Goal: Transaction & Acquisition: Purchase product/service

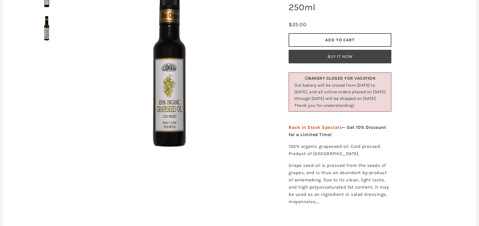
scroll to position [105, 0]
click at [45, 26] on img at bounding box center [46, 27] width 27 height 27
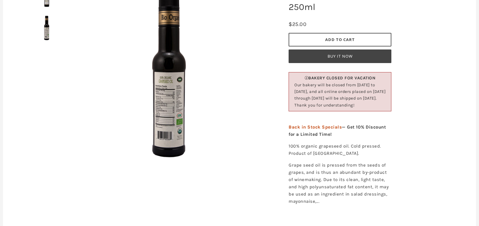
click at [165, 95] on img at bounding box center [169, 72] width 181 height 181
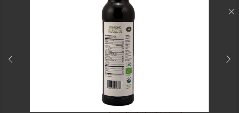
scroll to position [97, 0]
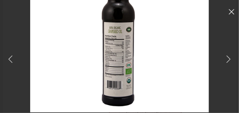
click at [230, 14] on use at bounding box center [231, 11] width 5 height 5
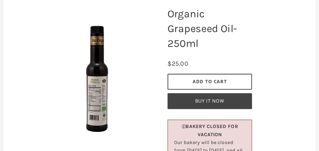
scroll to position [88, 0]
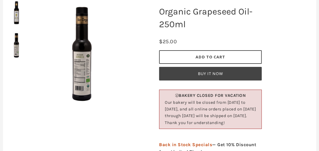
click at [220, 55] on span "Add to Cart" at bounding box center [211, 56] width 30 height 5
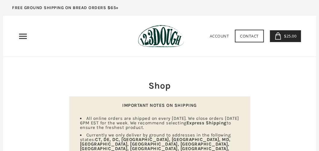
click at [23, 36] on use "Primary" at bounding box center [23, 36] width 8 height 5
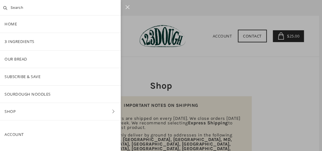
click at [17, 10] on input "text" at bounding box center [60, 7] width 121 height 15
type input "Almond paste"
